Goal: Information Seeking & Learning: Learn about a topic

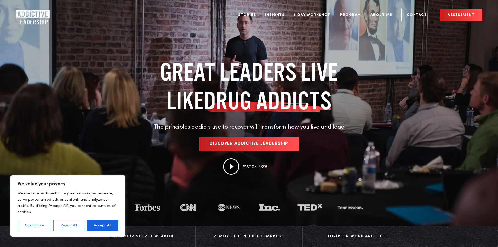
click at [69, 224] on button "Reject All" at bounding box center [68, 224] width 31 height 11
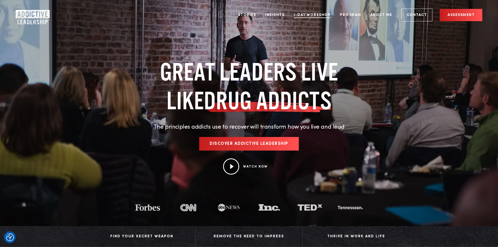
click at [315, 15] on link "1-Day Workshop" at bounding box center [311, 15] width 45 height 20
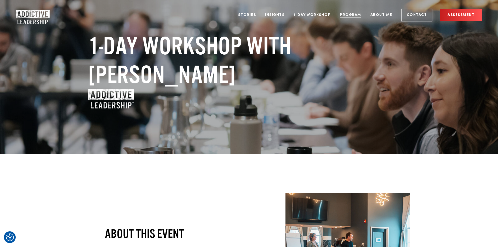
click at [352, 15] on link "Program" at bounding box center [350, 15] width 29 height 20
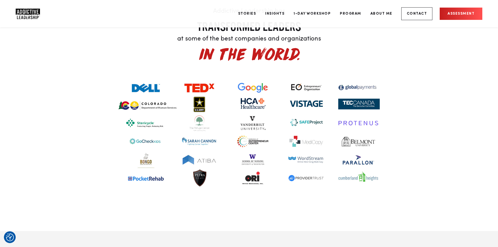
scroll to position [1984, 0]
